Goal: Information Seeking & Learning: Learn about a topic

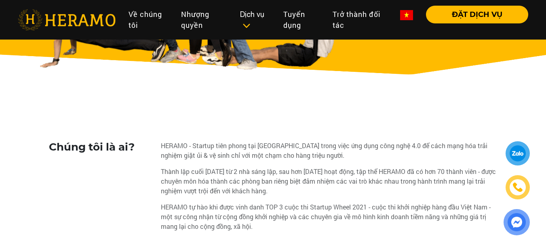
scroll to position [162, 0]
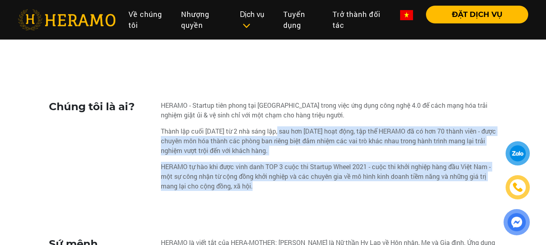
drag, startPoint x: 284, startPoint y: 133, endPoint x: 329, endPoint y: 186, distance: 70.0
click at [329, 186] on div "HERAMO - Startup tiên phong tại [GEOGRAPHIC_DATA] trong việc ứng dụng công nghệ…" at bounding box center [329, 149] width 337 height 97
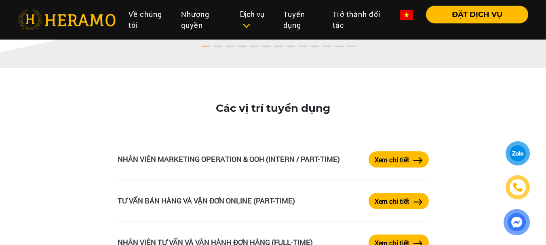
scroll to position [1253, 0]
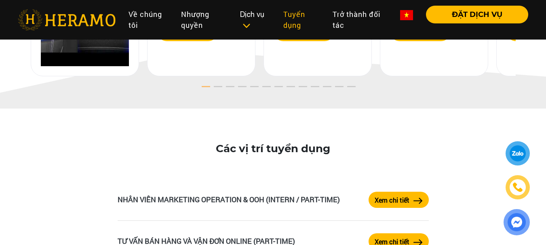
click at [293, 21] on link "Tuyển dụng" at bounding box center [301, 20] width 49 height 28
click at [292, 20] on link "Tuyển dụng" at bounding box center [301, 20] width 49 height 28
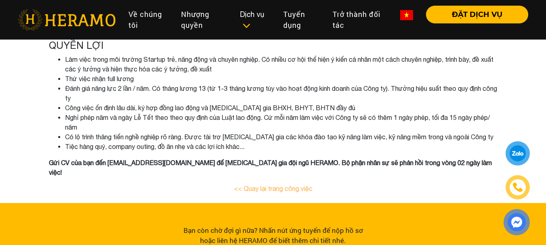
scroll to position [606, 0]
